Goal: Task Accomplishment & Management: Manage account settings

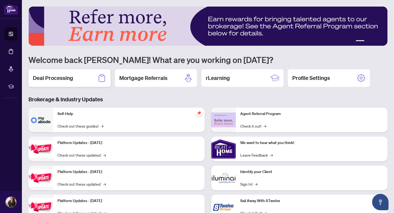
click at [85, 77] on div "Deal Processing" at bounding box center [69, 78] width 82 height 18
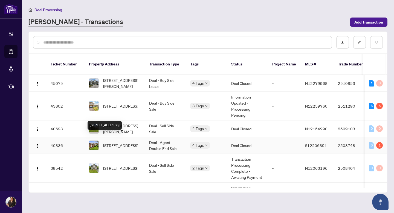
click at [122, 142] on span "[STREET_ADDRESS]" at bounding box center [120, 145] width 35 height 6
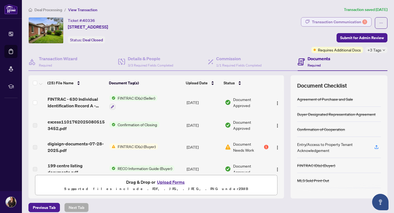
click at [351, 21] on div "Transaction Communication 1" at bounding box center [339, 22] width 55 height 9
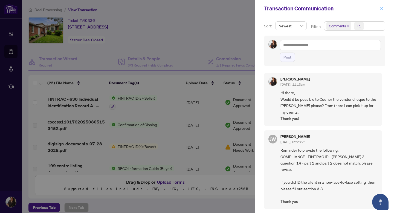
click at [383, 9] on icon "close" at bounding box center [382, 8] width 3 height 3
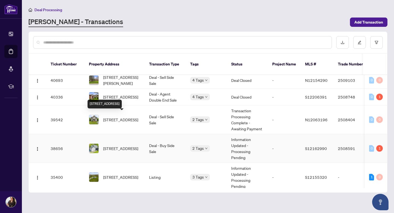
scroll to position [49, 0]
